Goal: Information Seeking & Learning: Learn about a topic

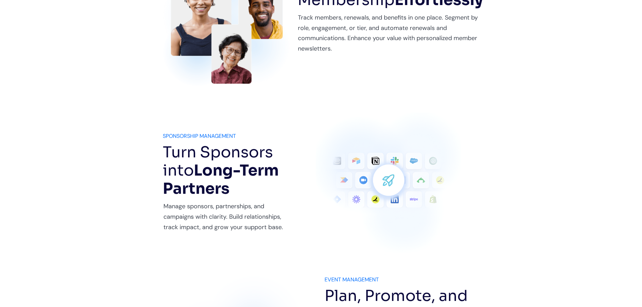
scroll to position [742, 0]
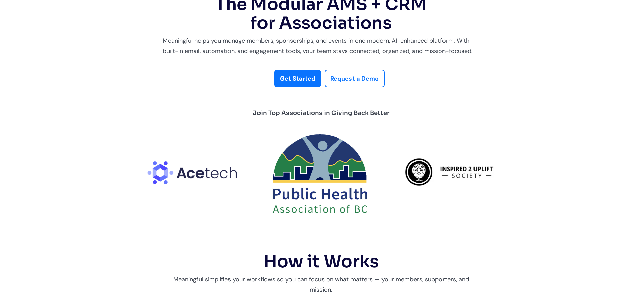
scroll to position [0, 0]
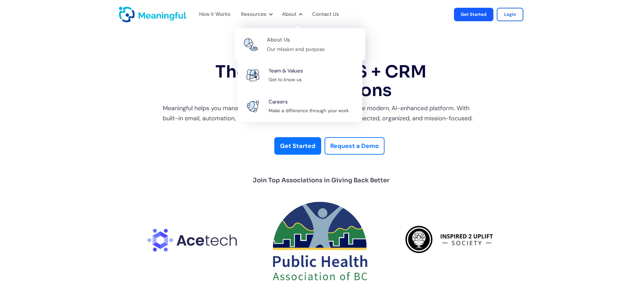
click at [286, 44] on div "About Us" at bounding box center [278, 39] width 23 height 9
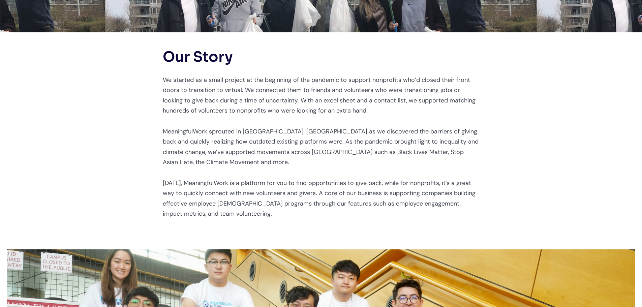
scroll to position [169, 0]
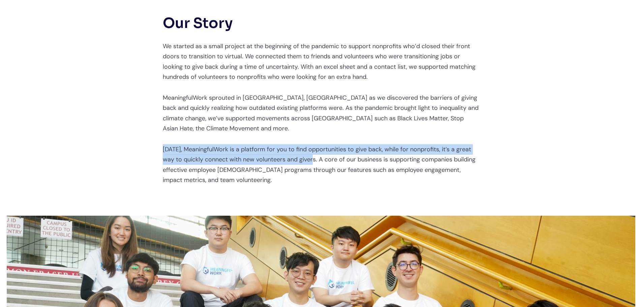
drag, startPoint x: 163, startPoint y: 148, endPoint x: 315, endPoint y: 161, distance: 152.2
click at [315, 161] on p "We started as a small project at the beginning of the pandemic to support nonpr…" at bounding box center [321, 113] width 317 height 144
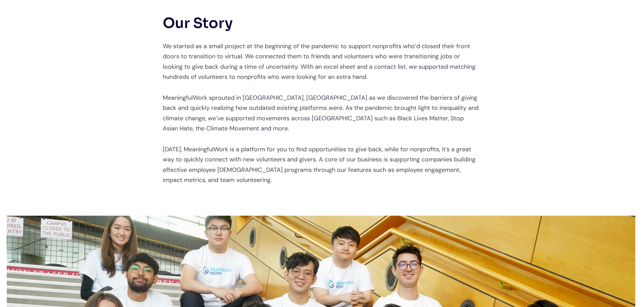
click at [82, 111] on div "Our Story We started as a small project at the beginning of the pandemic to sup…" at bounding box center [321, 101] width 642 height 204
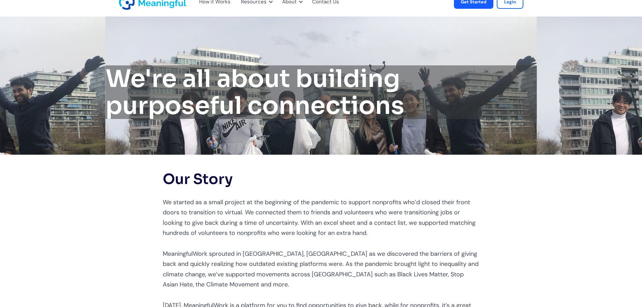
scroll to position [0, 0]
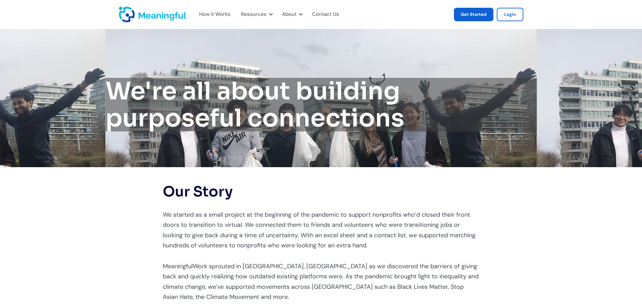
click at [474, 11] on link "Get Started" at bounding box center [473, 14] width 39 height 13
click at [72, 223] on div "Our Story We started as a small project at the beginning of the pandemic to sup…" at bounding box center [321, 269] width 642 height 204
drag, startPoint x: 609, startPoint y: 102, endPoint x: 134, endPoint y: 177, distance: 481.1
click at [118, 218] on div "Our Story We started as a small project at the beginning of the pandemic to sup…" at bounding box center [321, 269] width 642 height 204
click at [155, 16] on img "home" at bounding box center [152, 15] width 67 height 16
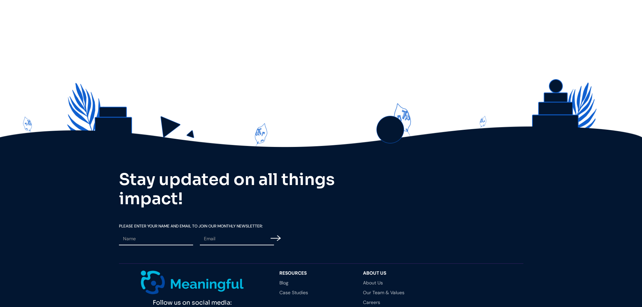
scroll to position [1787, 0]
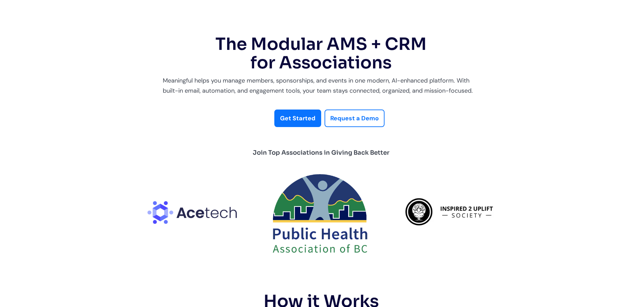
scroll to position [0, 0]
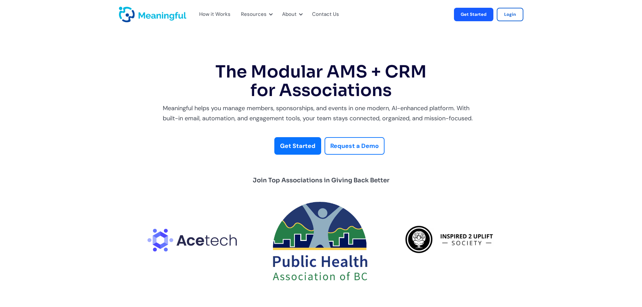
click at [219, 15] on div "How it Works" at bounding box center [214, 14] width 31 height 9
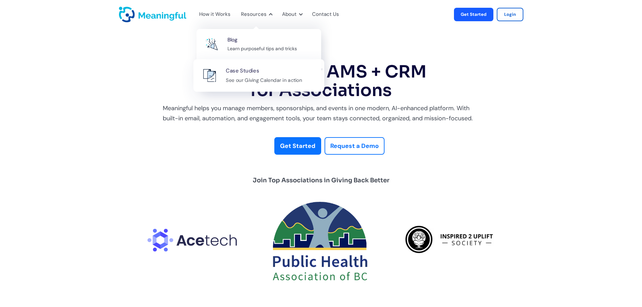
click at [263, 66] on div "Case Studies See our Giving Calendar in action" at bounding box center [271, 75] width 91 height 18
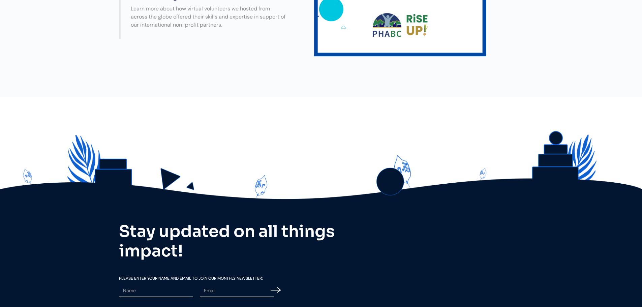
scroll to position [438, 0]
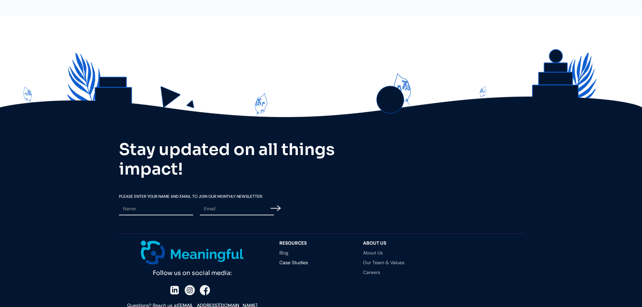
click at [17, 85] on div "Stay updated on all things impact! Please Enter your Name and email To Join our…" at bounding box center [321, 205] width 642 height 312
